Goal: Task Accomplishment & Management: Manage account settings

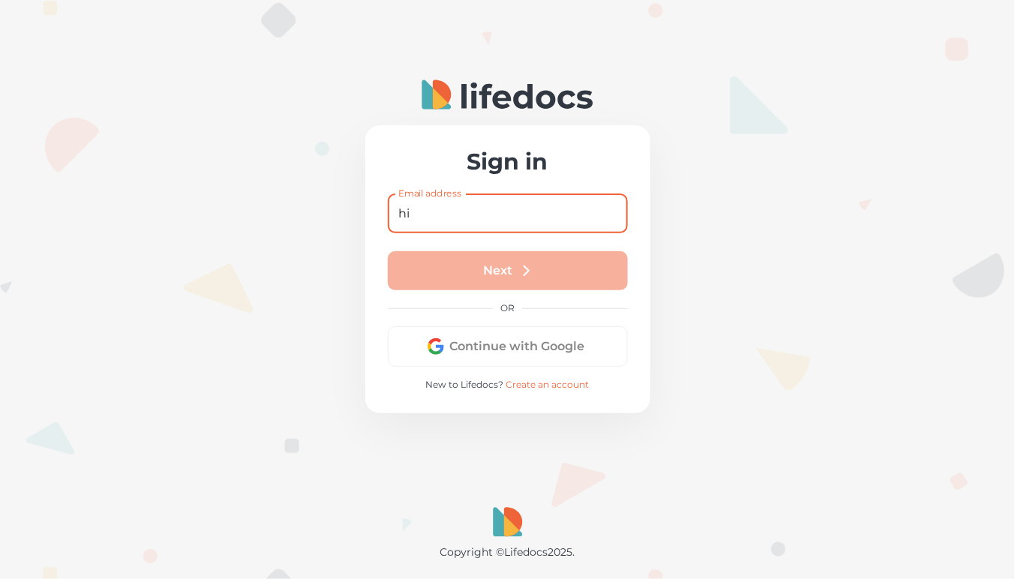
type input "h"
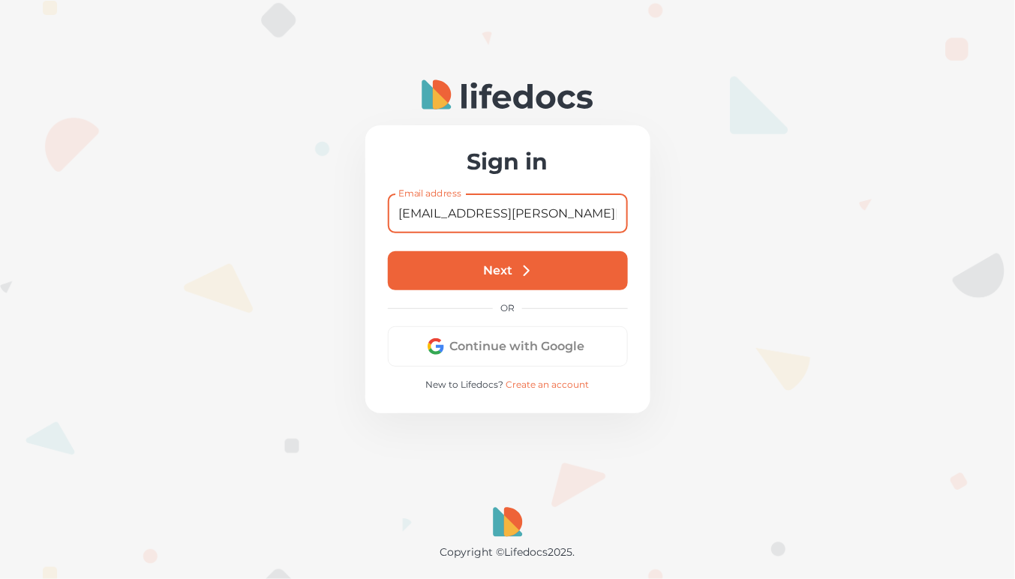
type input "[EMAIL_ADDRESS][PERSON_NAME][DOMAIN_NAME]"
click at [509, 278] on button "Next" at bounding box center [508, 270] width 240 height 39
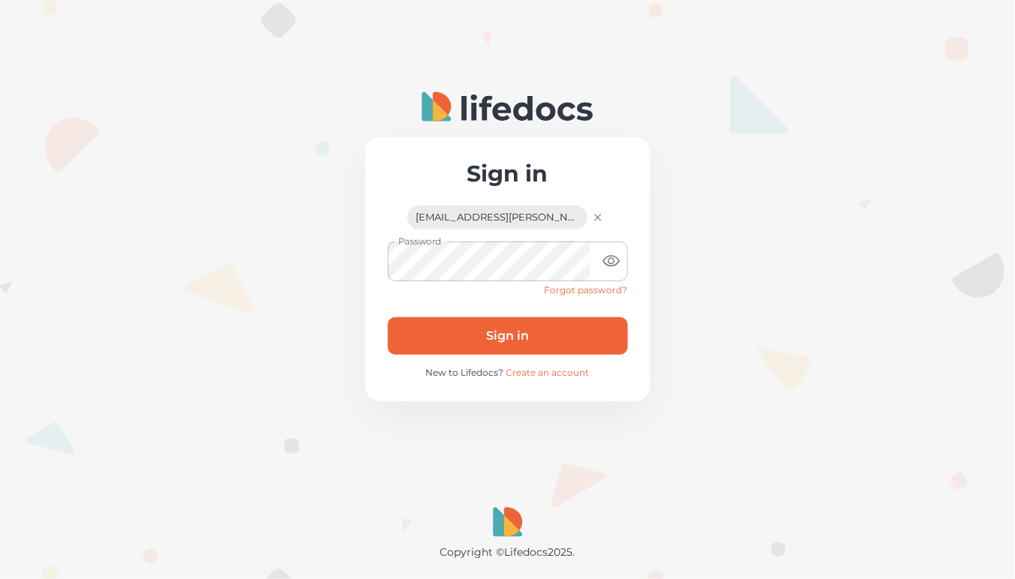
click at [518, 328] on button "Sign in" at bounding box center [508, 336] width 240 height 38
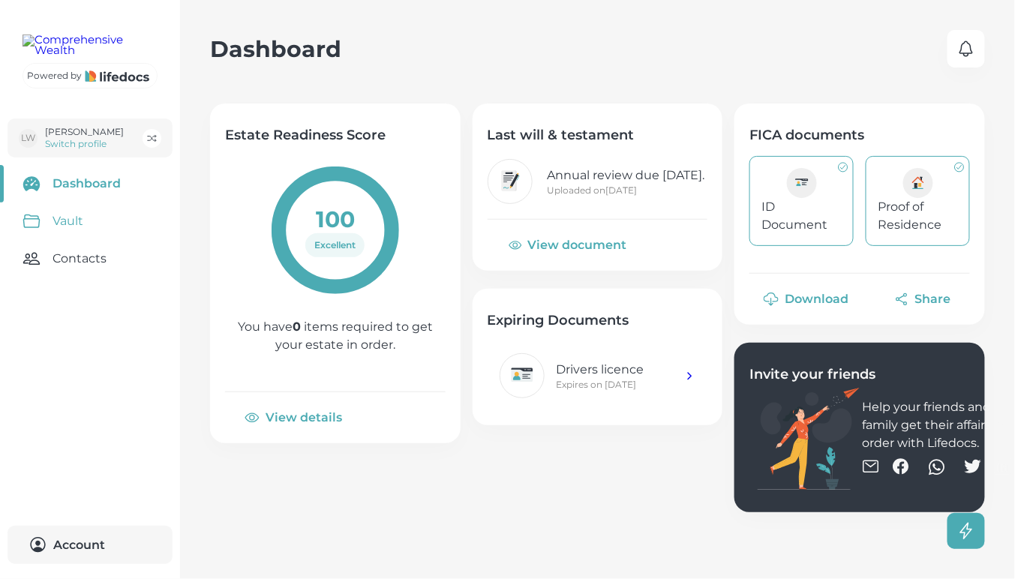
click at [53, 240] on link "Vault" at bounding box center [90, 222] width 180 height 38
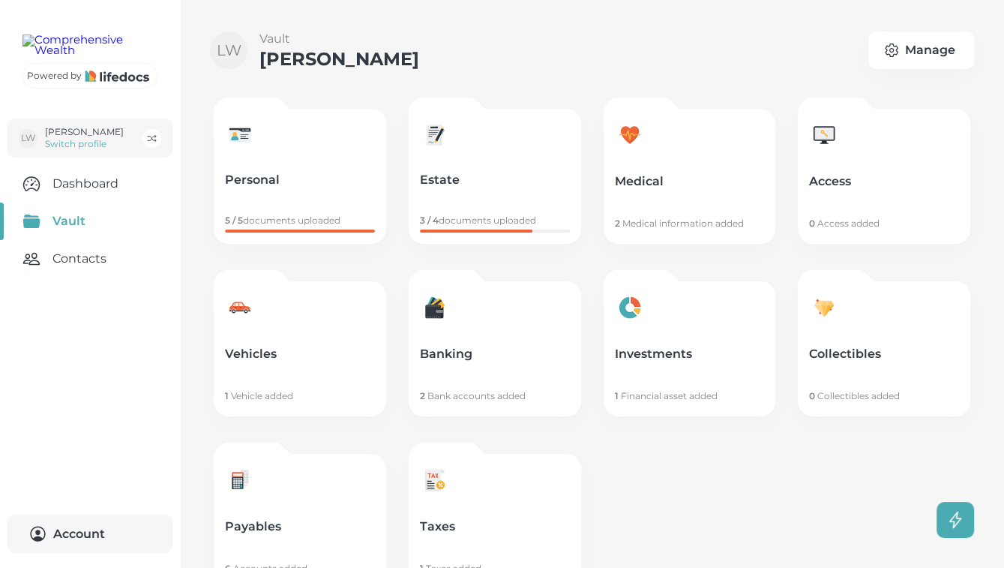
click at [384, 517] on link "Payables 6 Accounts added" at bounding box center [300, 521] width 173 height 135
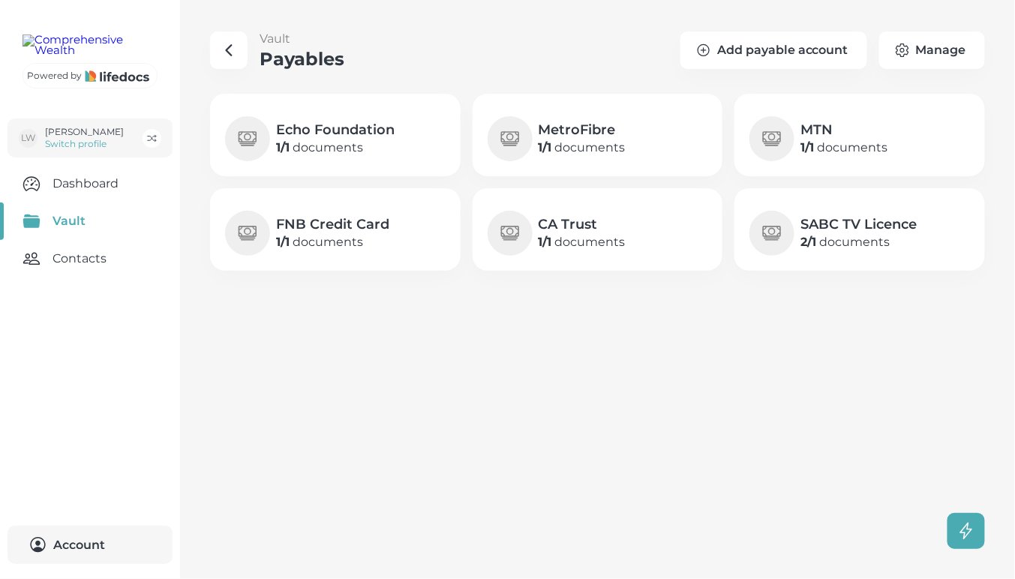
click at [626, 127] on h4 "MetroFibre" at bounding box center [582, 130] width 87 height 18
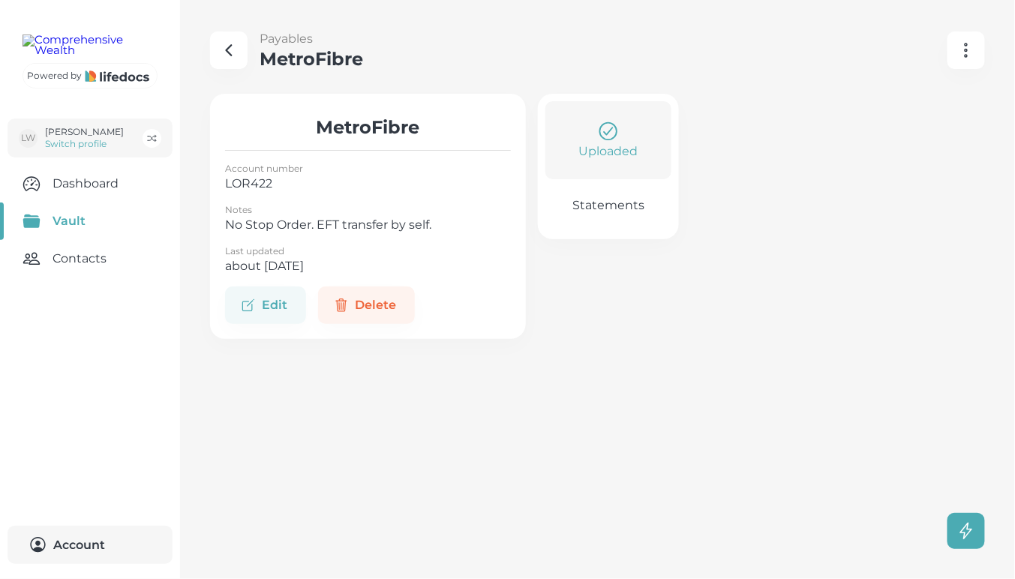
click at [614, 198] on p "Statements" at bounding box center [608, 205] width 72 height 15
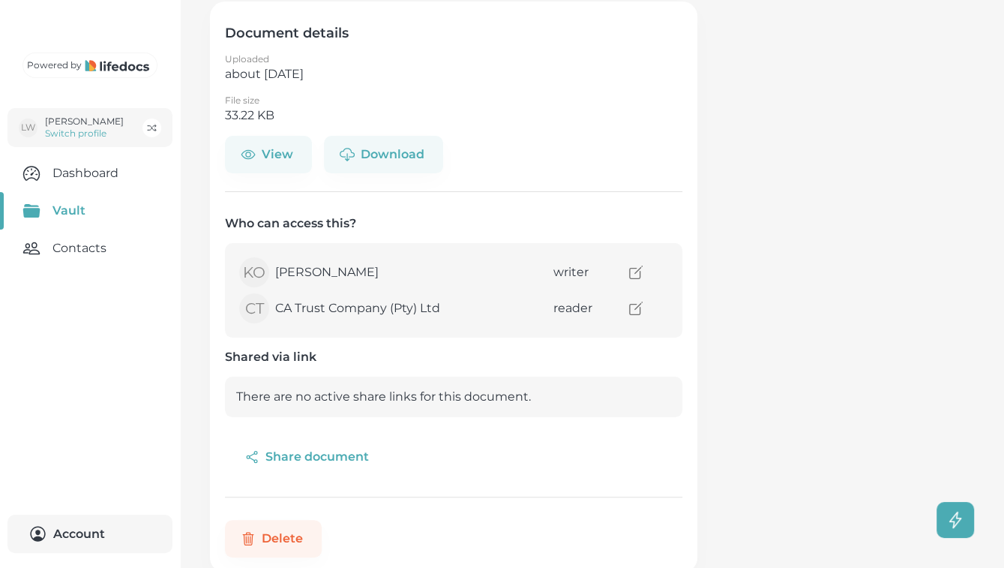
scroll to position [125, 0]
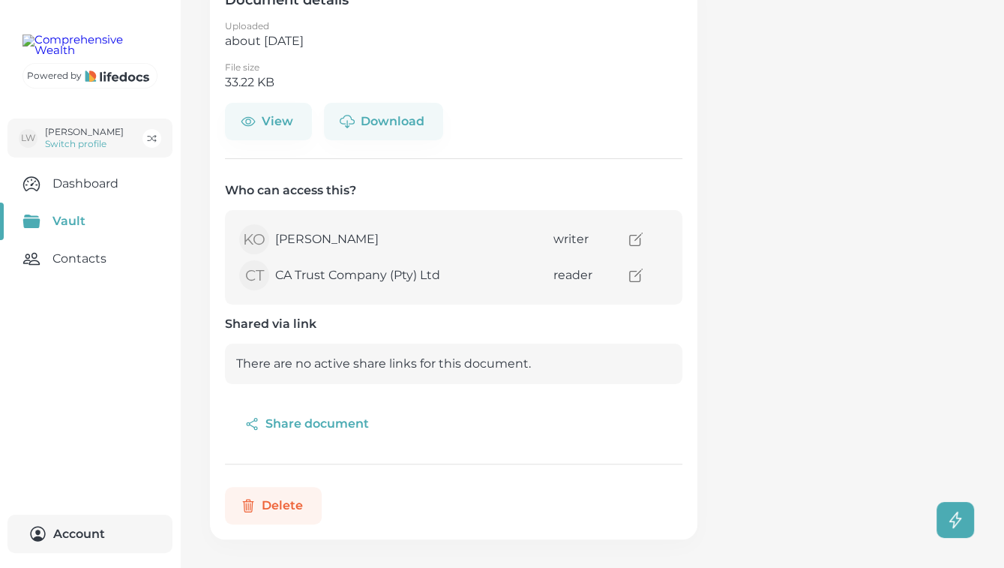
click at [290, 506] on button "Delete" at bounding box center [273, 506] width 97 height 38
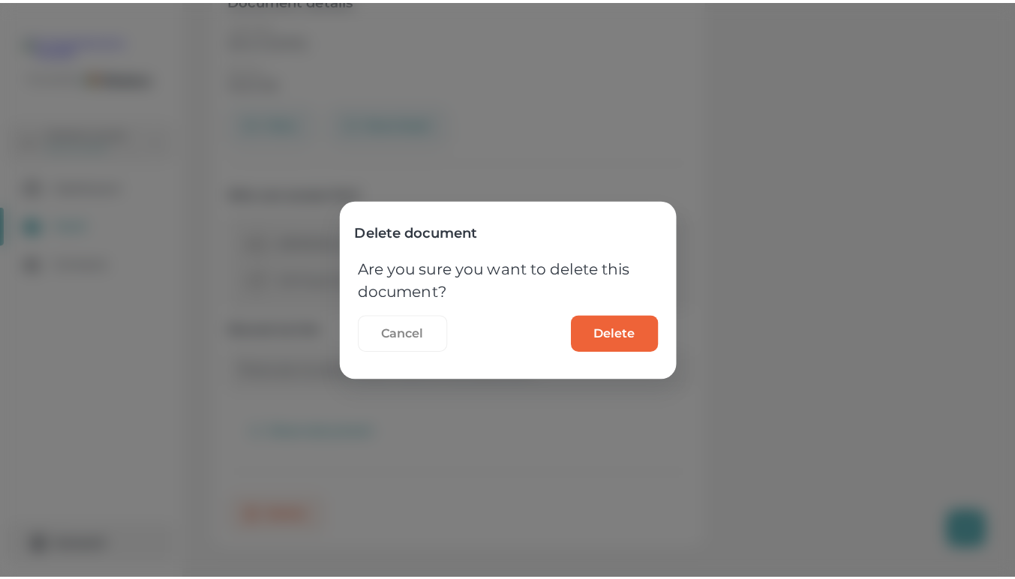
scroll to position [114, 0]
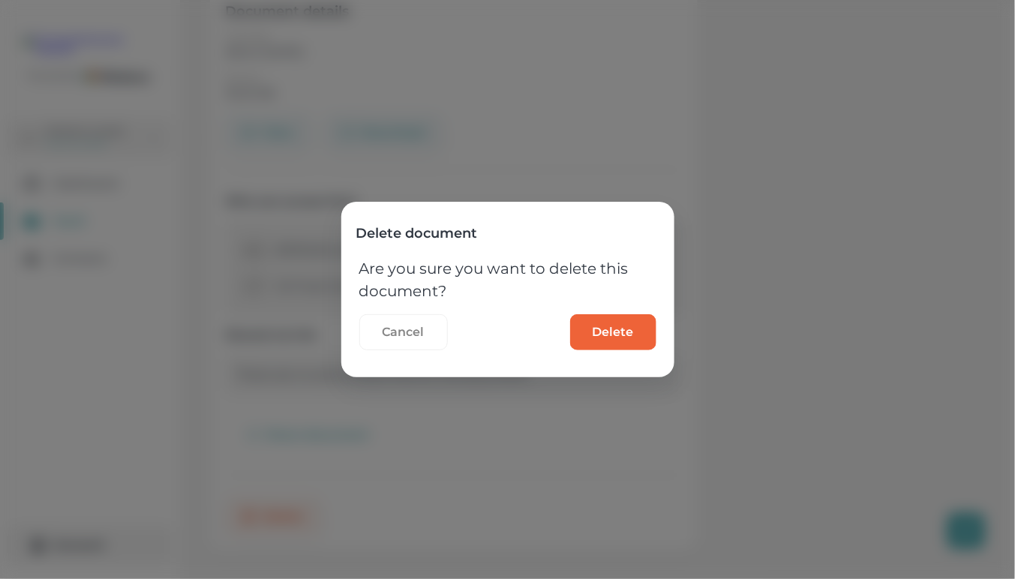
click at [595, 341] on button "Delete" at bounding box center [613, 332] width 86 height 36
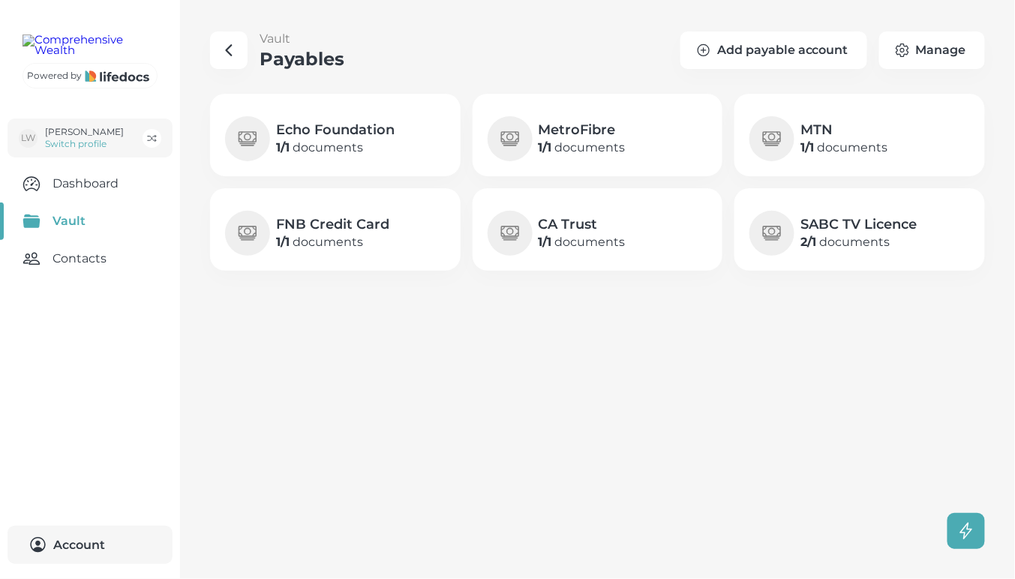
click at [596, 160] on div "MetroFibre 1 / 1 documents" at bounding box center [598, 138] width 221 height 45
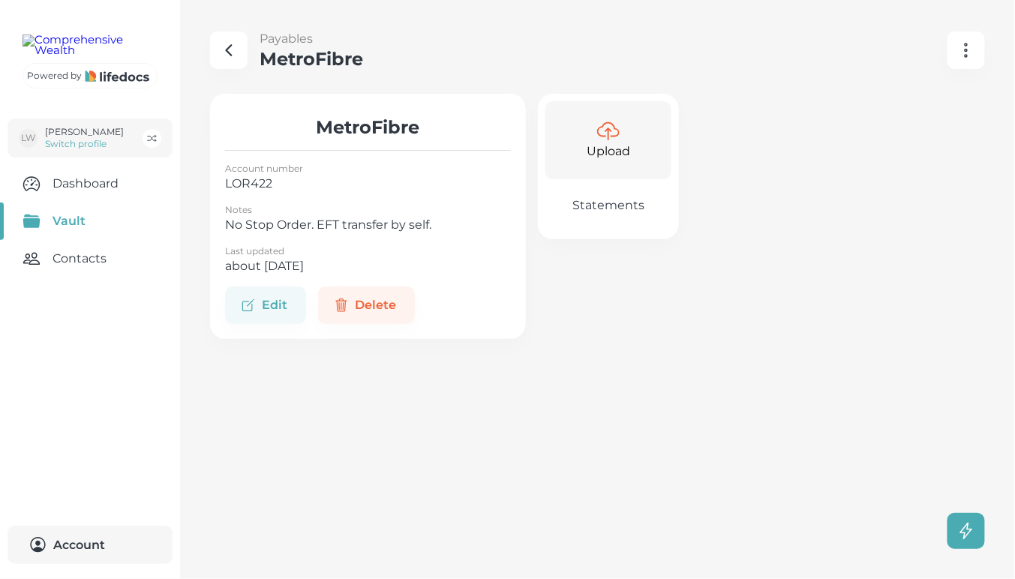
click at [596, 160] on p "Upload" at bounding box center [609, 152] width 44 height 18
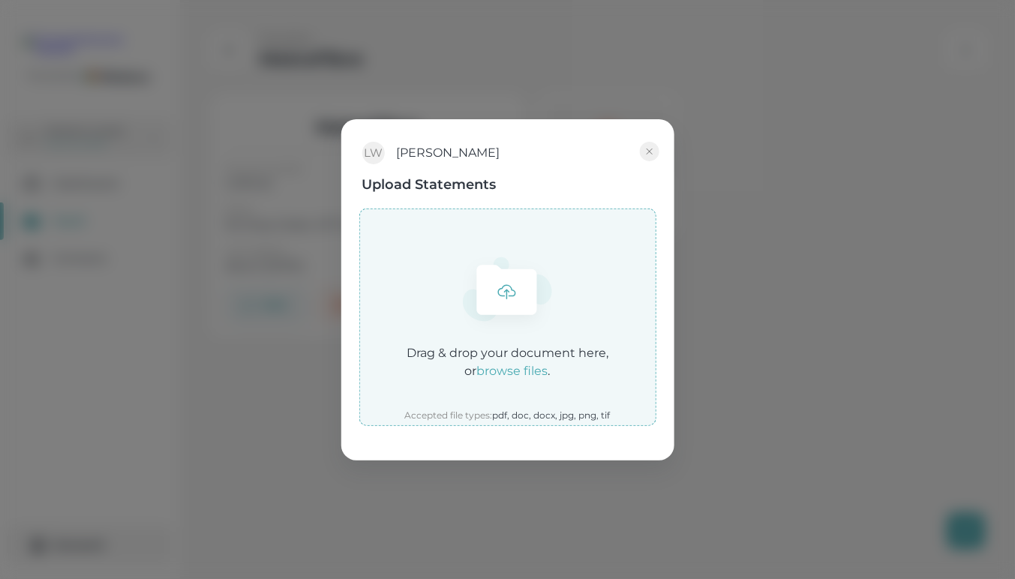
click at [529, 369] on em "browse files" at bounding box center [512, 371] width 71 height 14
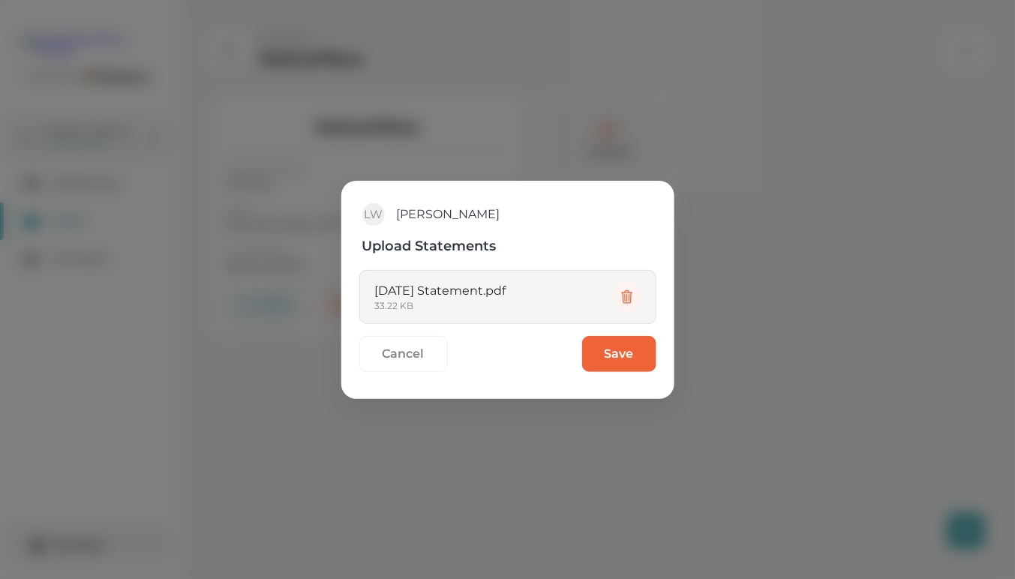
click at [611, 350] on button "Save" at bounding box center [619, 354] width 74 height 36
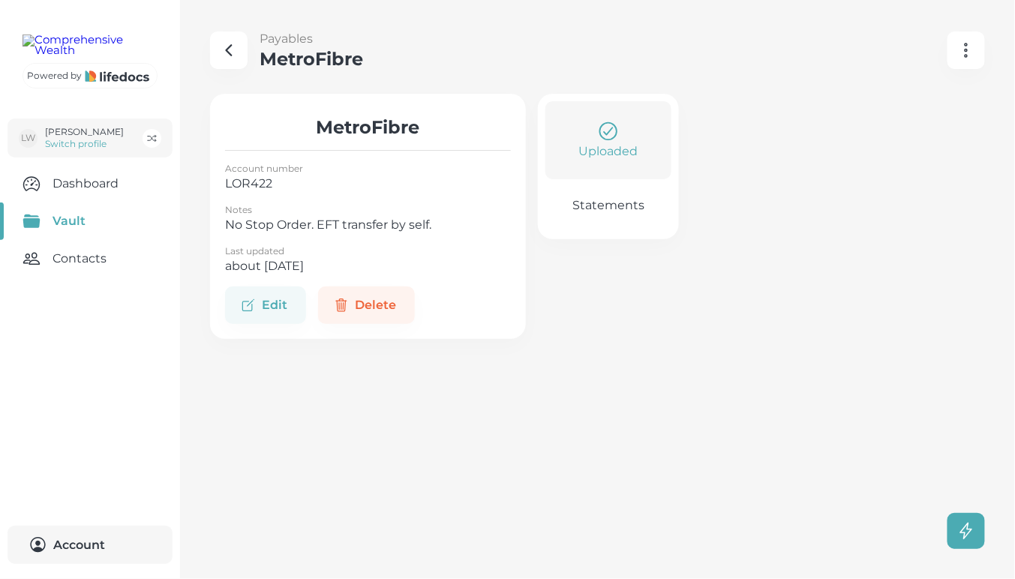
click at [225, 56] on icon "button" at bounding box center [229, 50] width 18 height 18
